Goal: Task Accomplishment & Management: Use online tool/utility

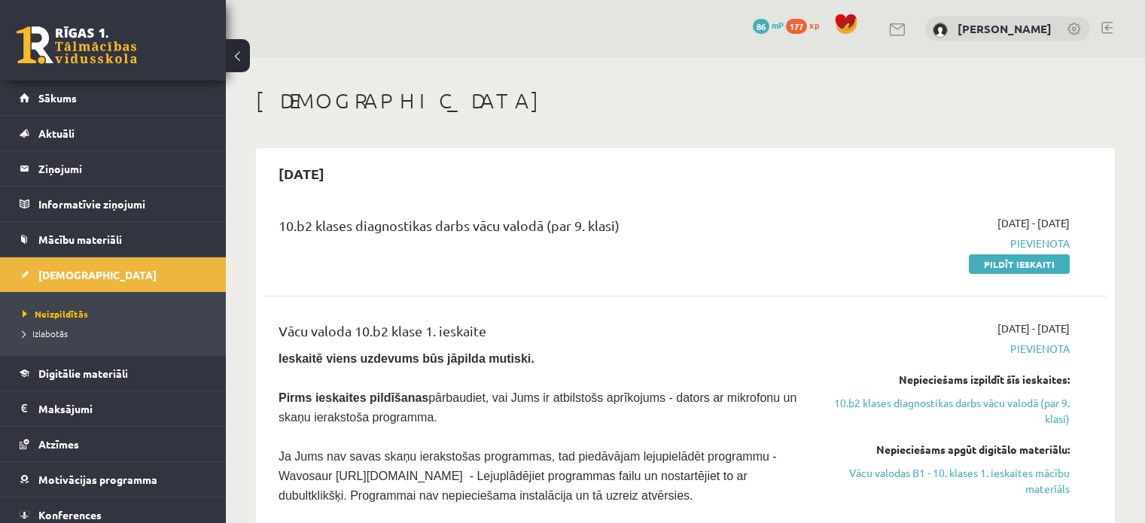
scroll to position [223, 0]
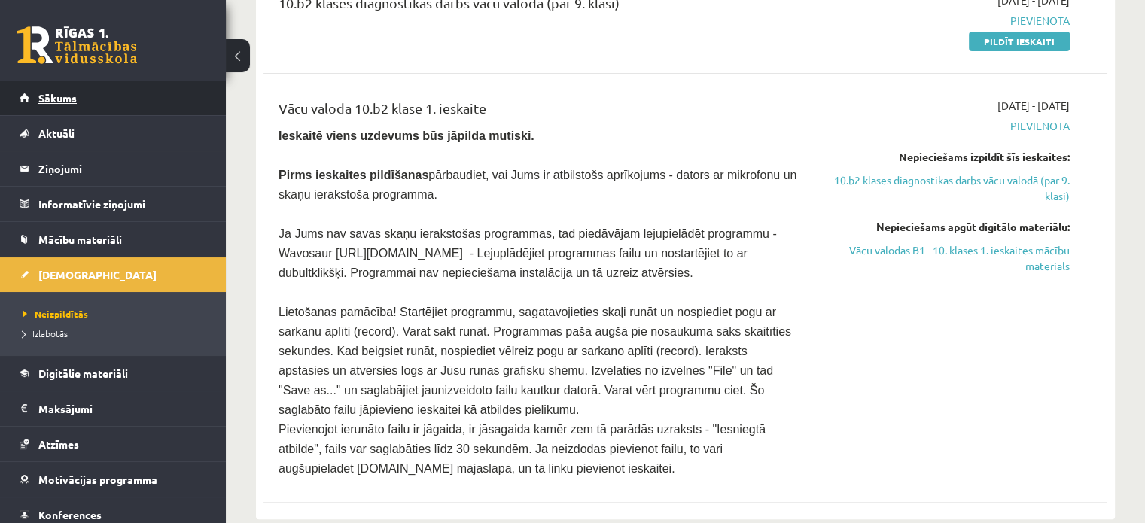
click at [93, 99] on link "Sākums" at bounding box center [113, 98] width 187 height 35
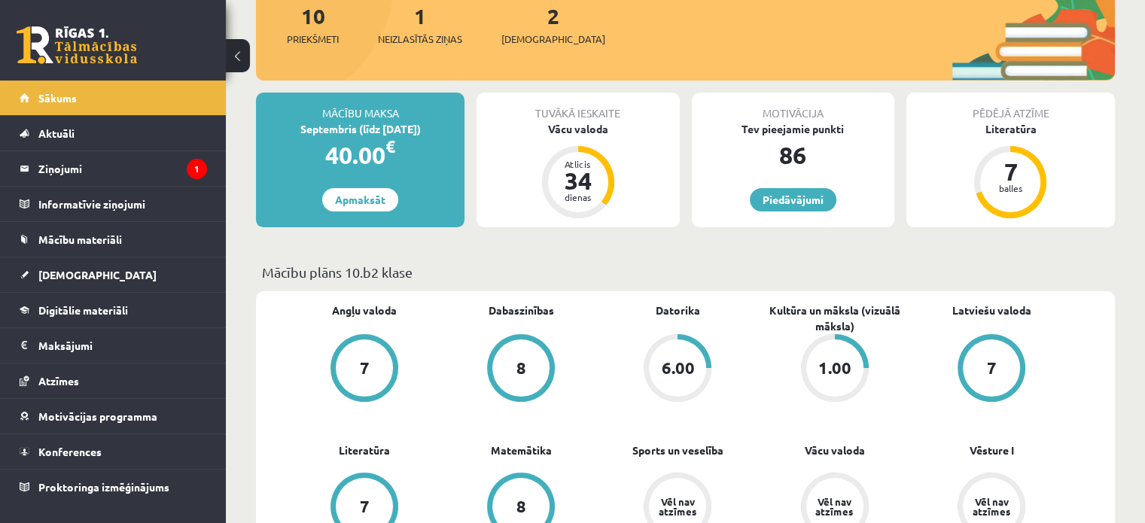
scroll to position [301, 0]
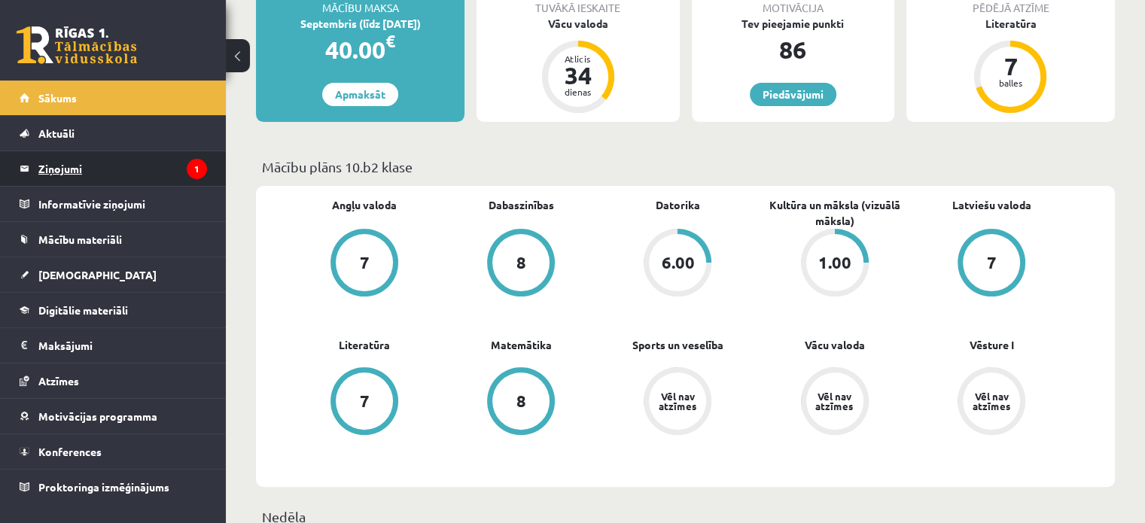
click at [86, 169] on legend "Ziņojumi 1" at bounding box center [122, 168] width 169 height 35
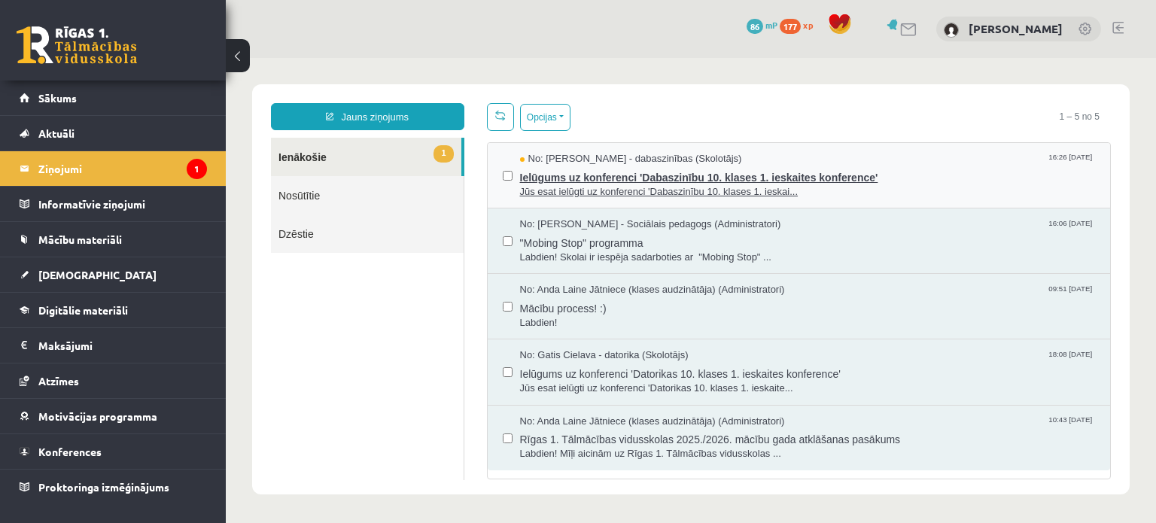
click at [600, 170] on span "Ielūgums uz konferenci 'Dabaszinību 10. klases 1. ieskaites konference'" at bounding box center [808, 175] width 576 height 19
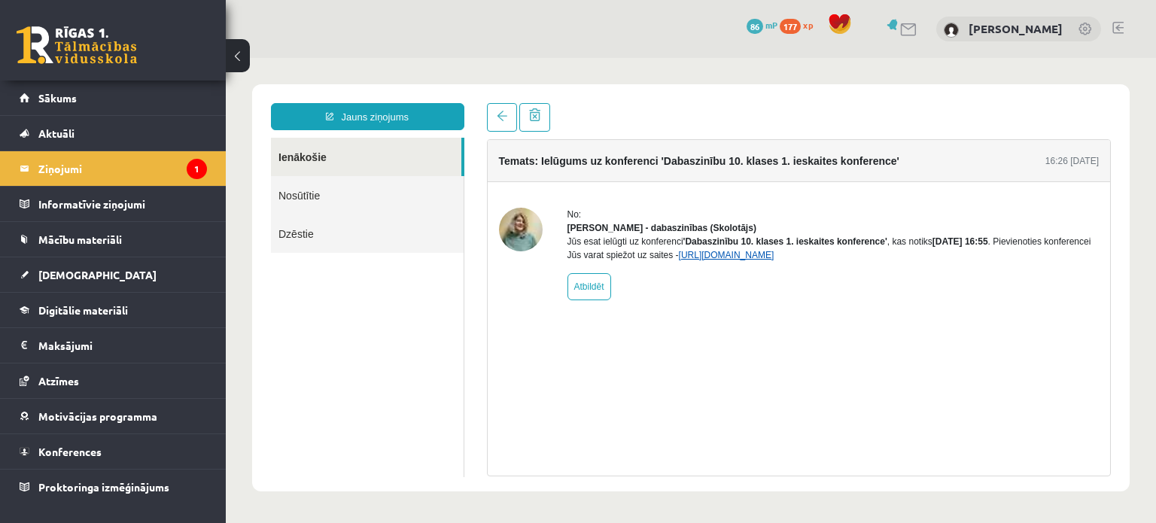
click at [774, 260] on link "[URL][DOMAIN_NAME]" at bounding box center [727, 255] width 96 height 11
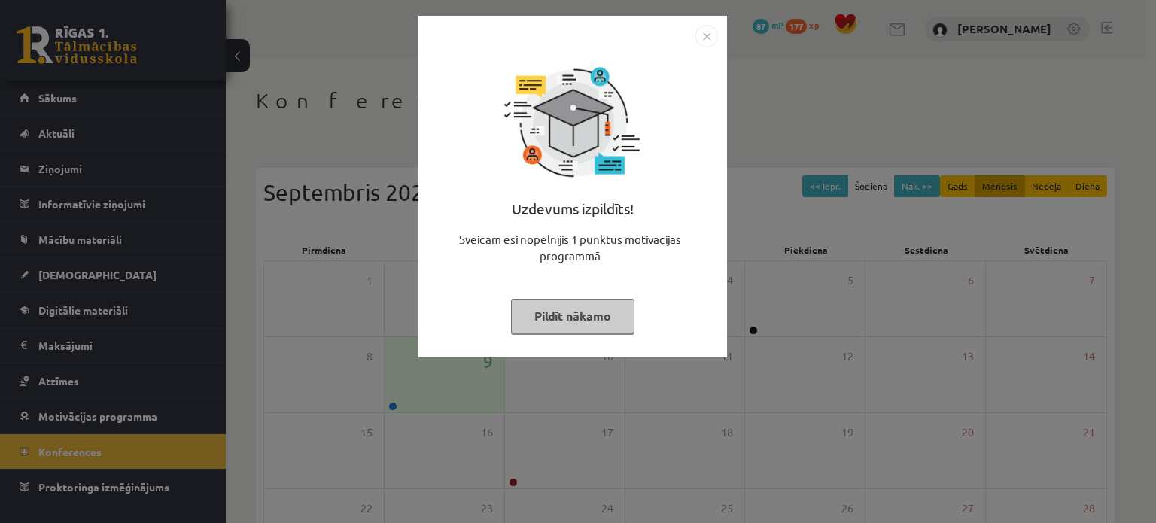
click at [713, 35] on img "Close" at bounding box center [706, 36] width 23 height 23
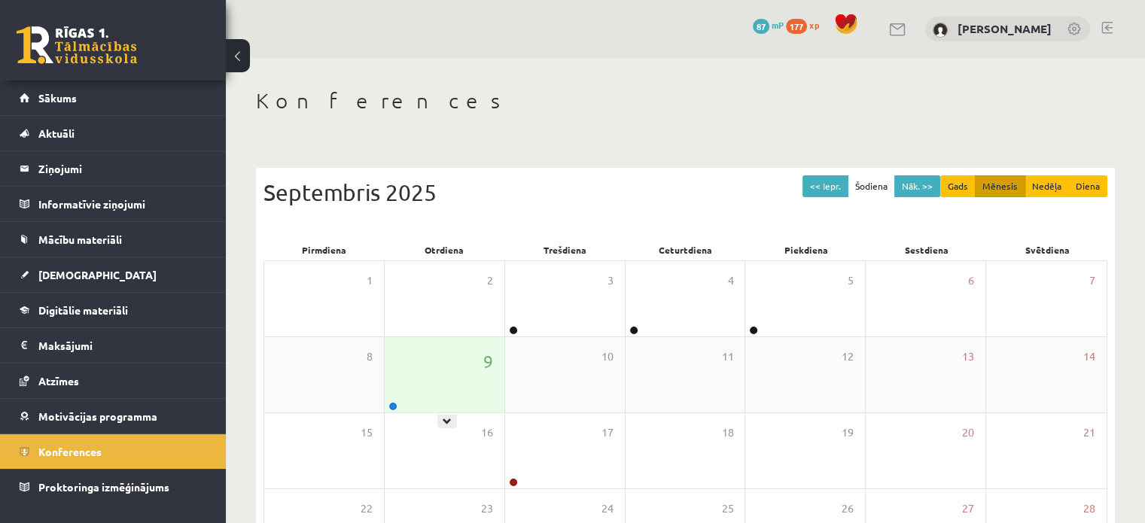
click at [415, 376] on div "9" at bounding box center [445, 374] width 120 height 75
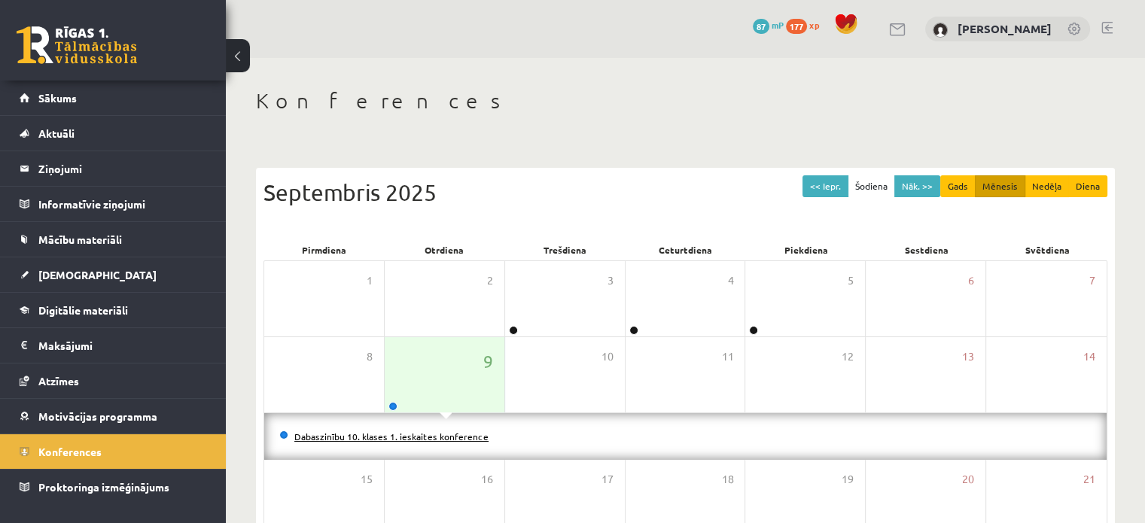
click at [412, 436] on link "Dabaszinību 10. klases 1. ieskaites konference" at bounding box center [391, 436] width 194 height 12
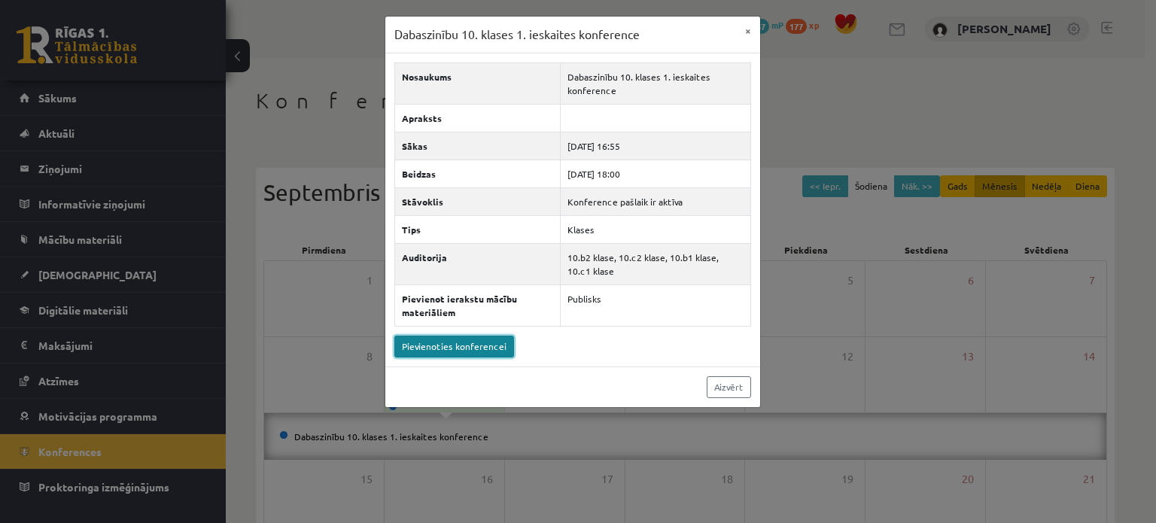
click at [473, 345] on link "Pievienoties konferencei" at bounding box center [454, 347] width 120 height 22
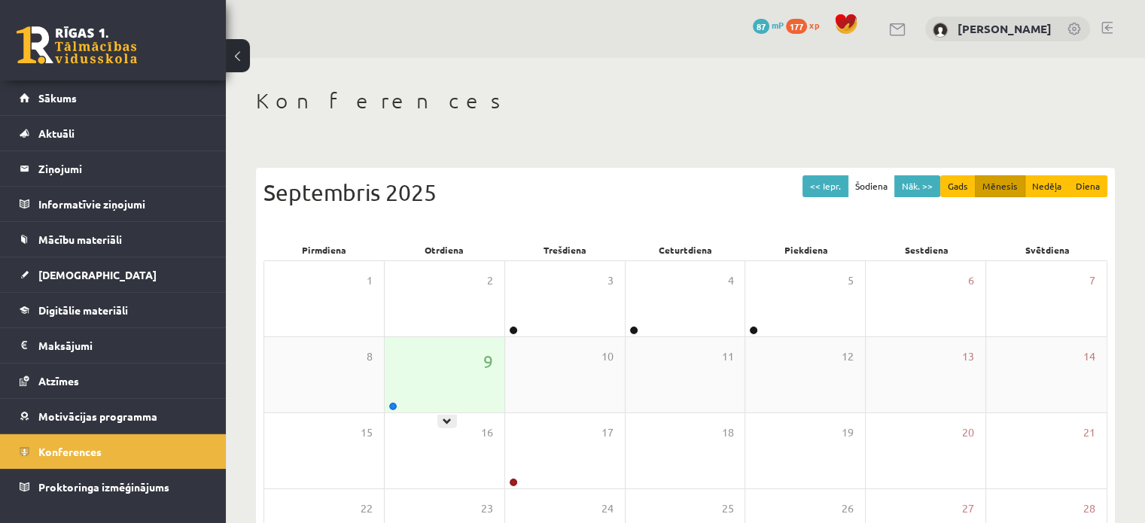
click at [412, 406] on div "9" at bounding box center [445, 374] width 120 height 75
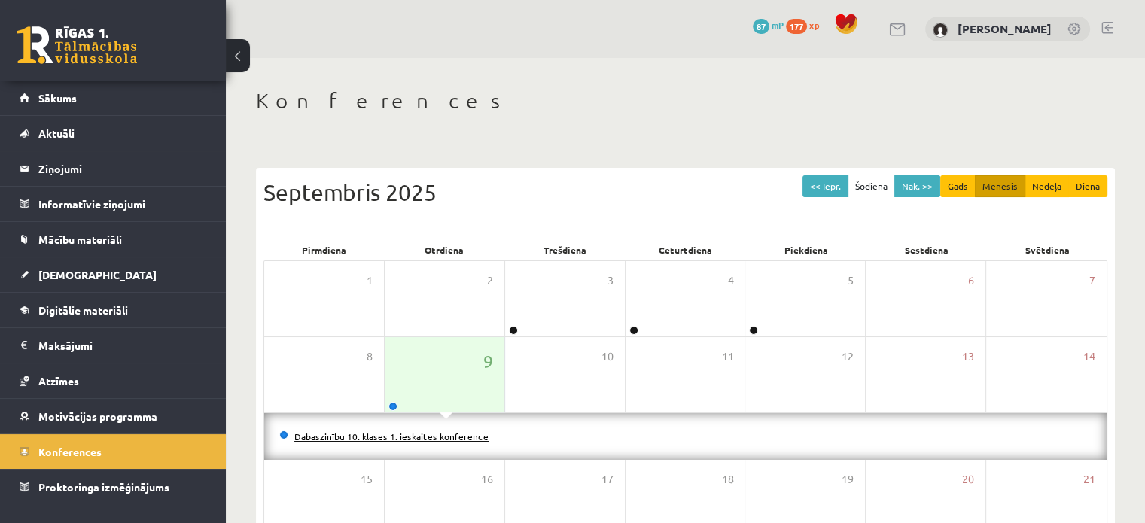
click at [406, 433] on link "Dabaszinību 10. klases 1. ieskaites konference" at bounding box center [391, 436] width 194 height 12
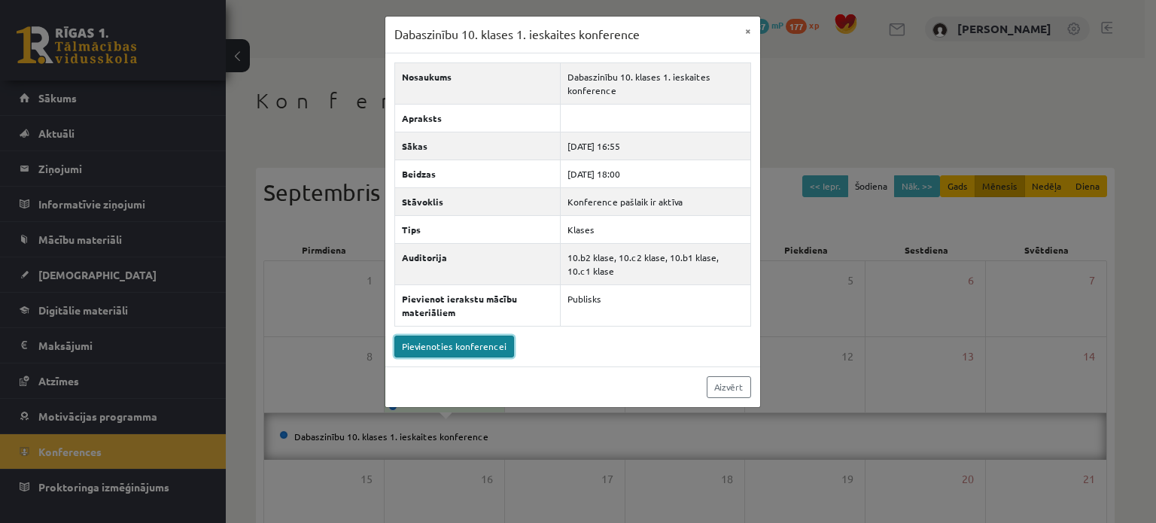
click at [480, 343] on link "Pievienoties konferencei" at bounding box center [454, 347] width 120 height 22
